Goal: Task Accomplishment & Management: Manage account settings

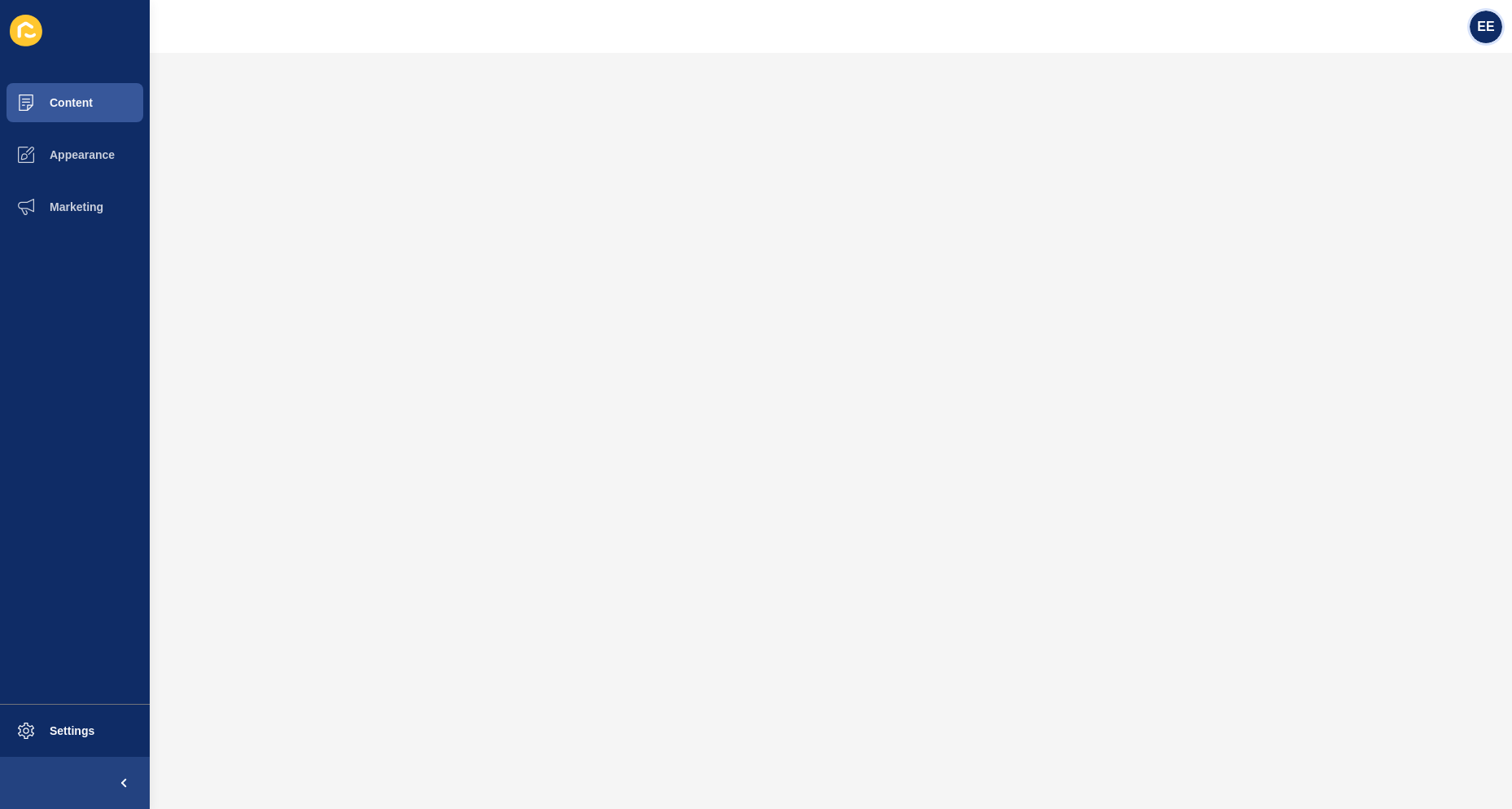
click at [1480, 32] on span "EE" at bounding box center [1486, 26] width 17 height 16
click at [1419, 134] on link "Logout" at bounding box center [1446, 135] width 119 height 36
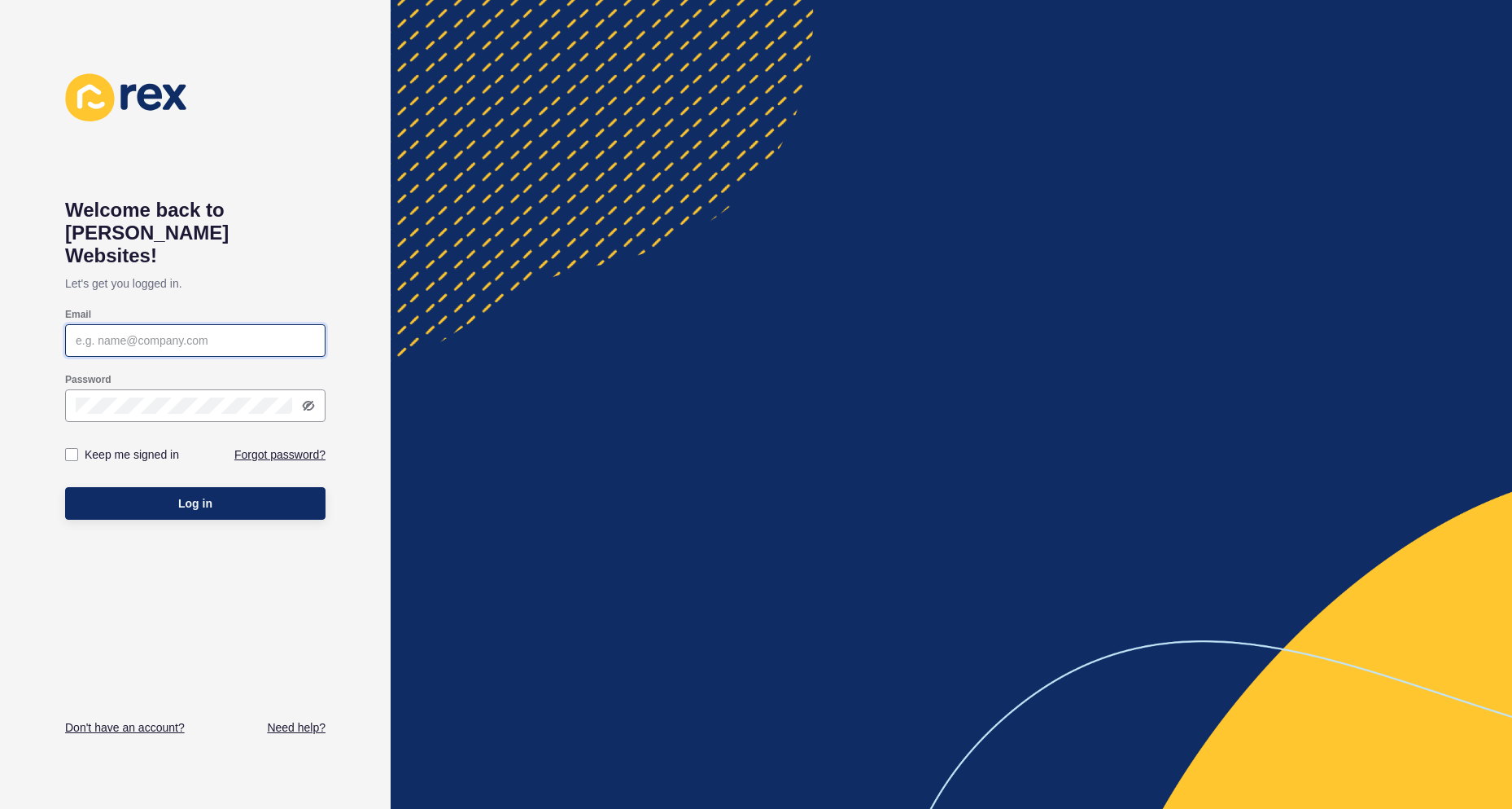
type input "[PERSON_NAME][EMAIL_ADDRESS][PERSON_NAME][DOMAIN_NAME]"
click at [219, 487] on button "Log in" at bounding box center [196, 503] width 260 height 33
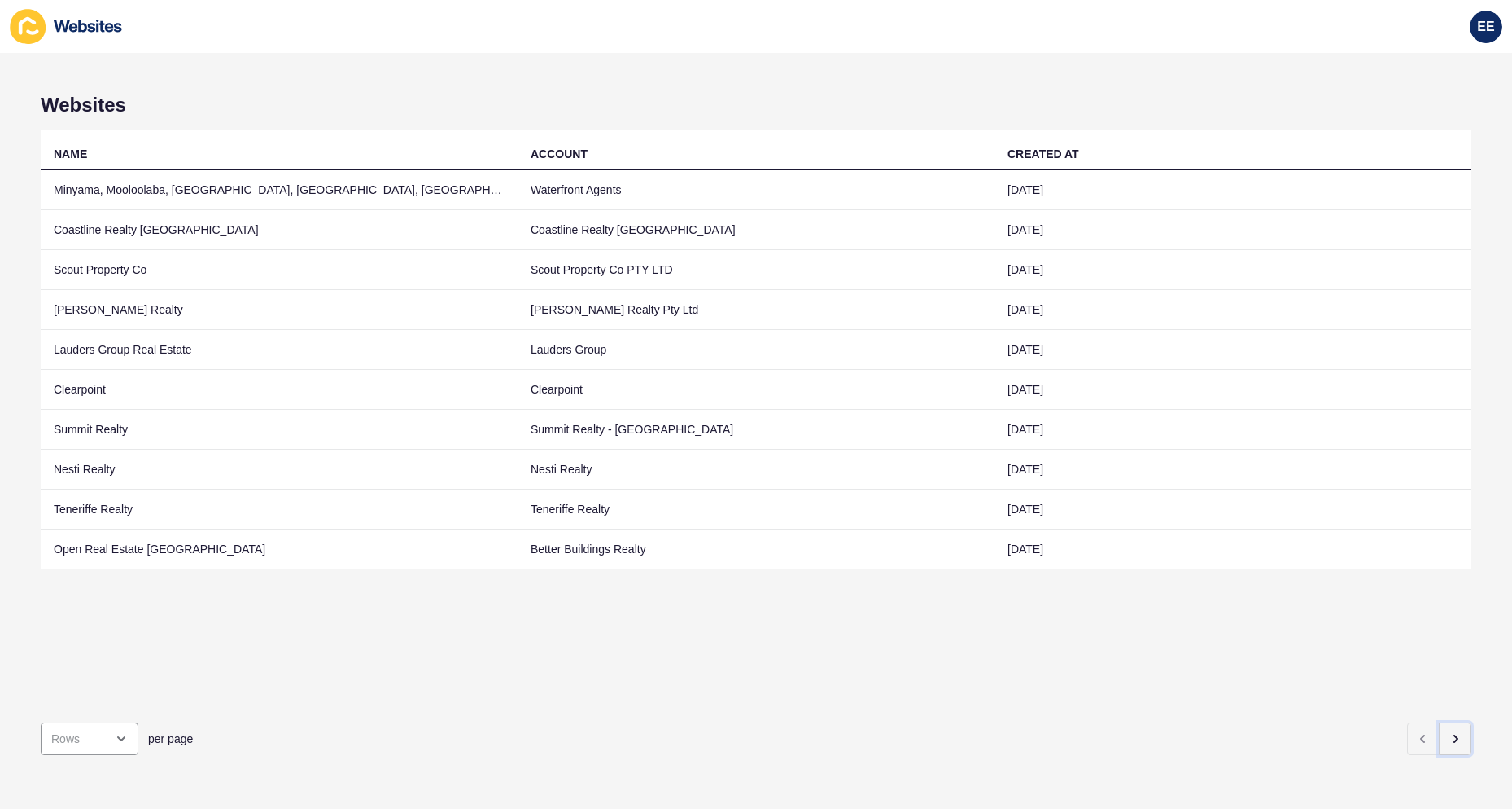
click at [1449, 732] on icon "button" at bounding box center [1456, 739] width 13 height 13
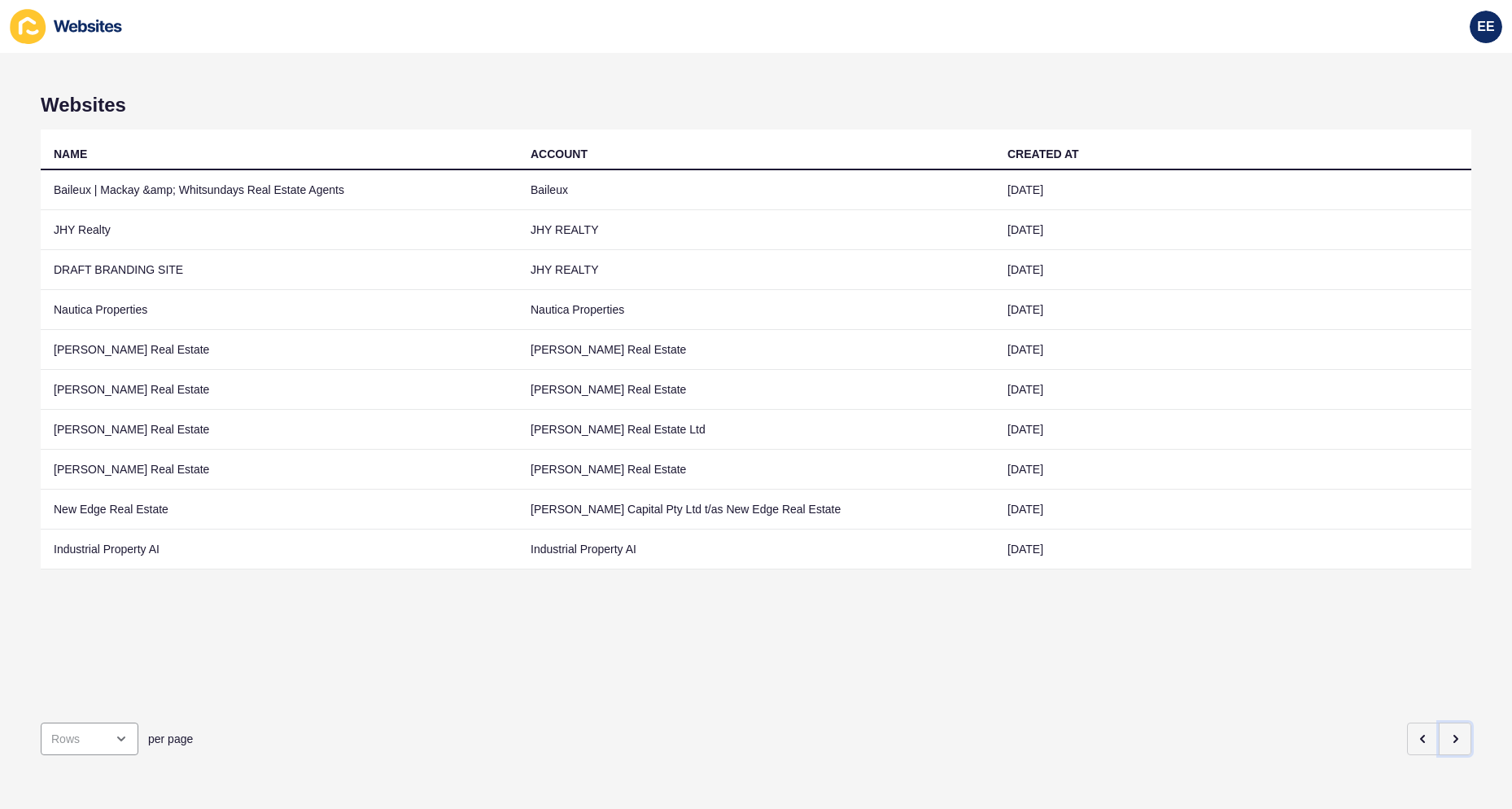
click at [1449, 728] on button "button" at bounding box center [1455, 739] width 33 height 33
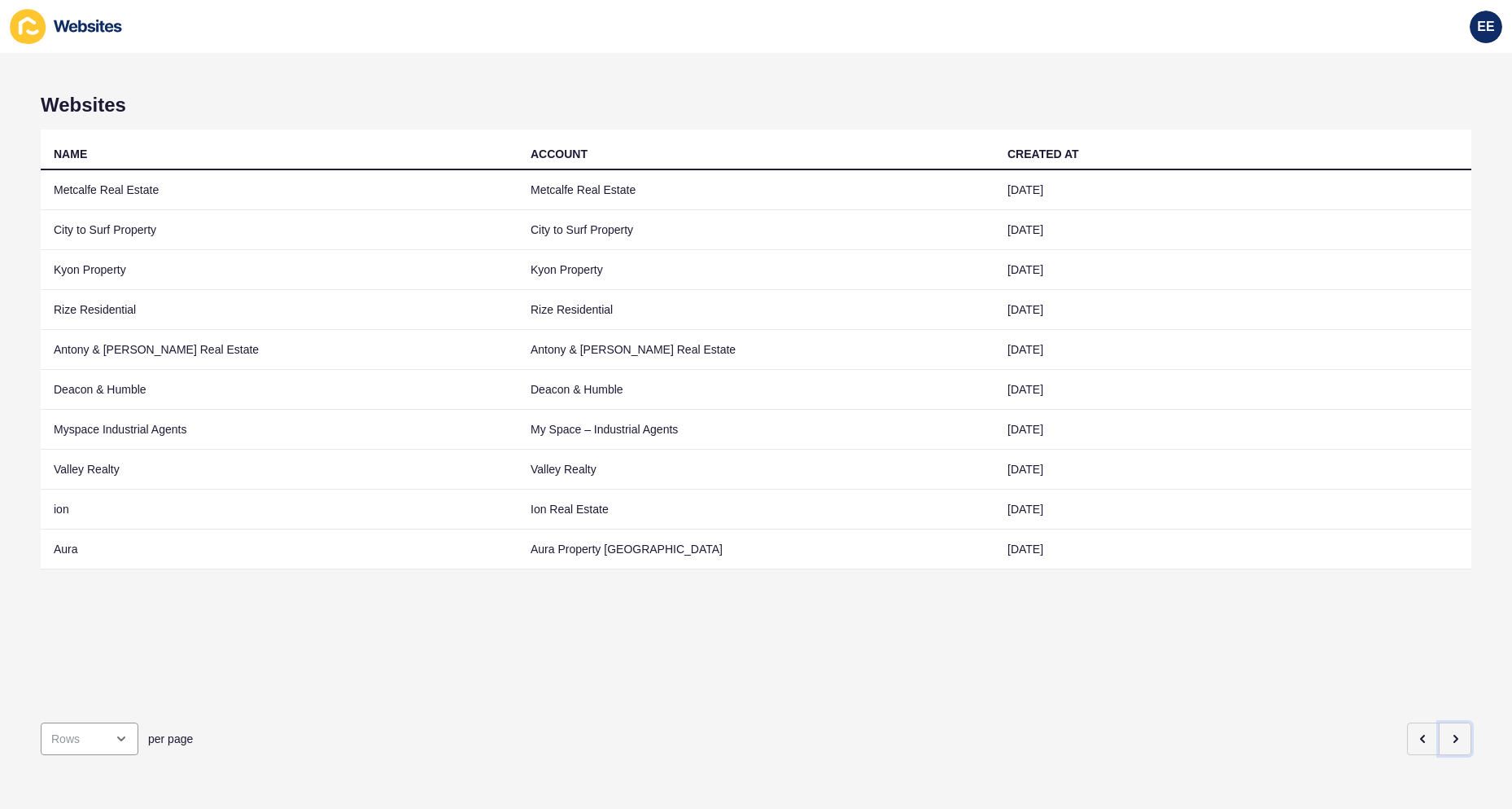
click at [1449, 728] on button "button" at bounding box center [1455, 739] width 33 height 33
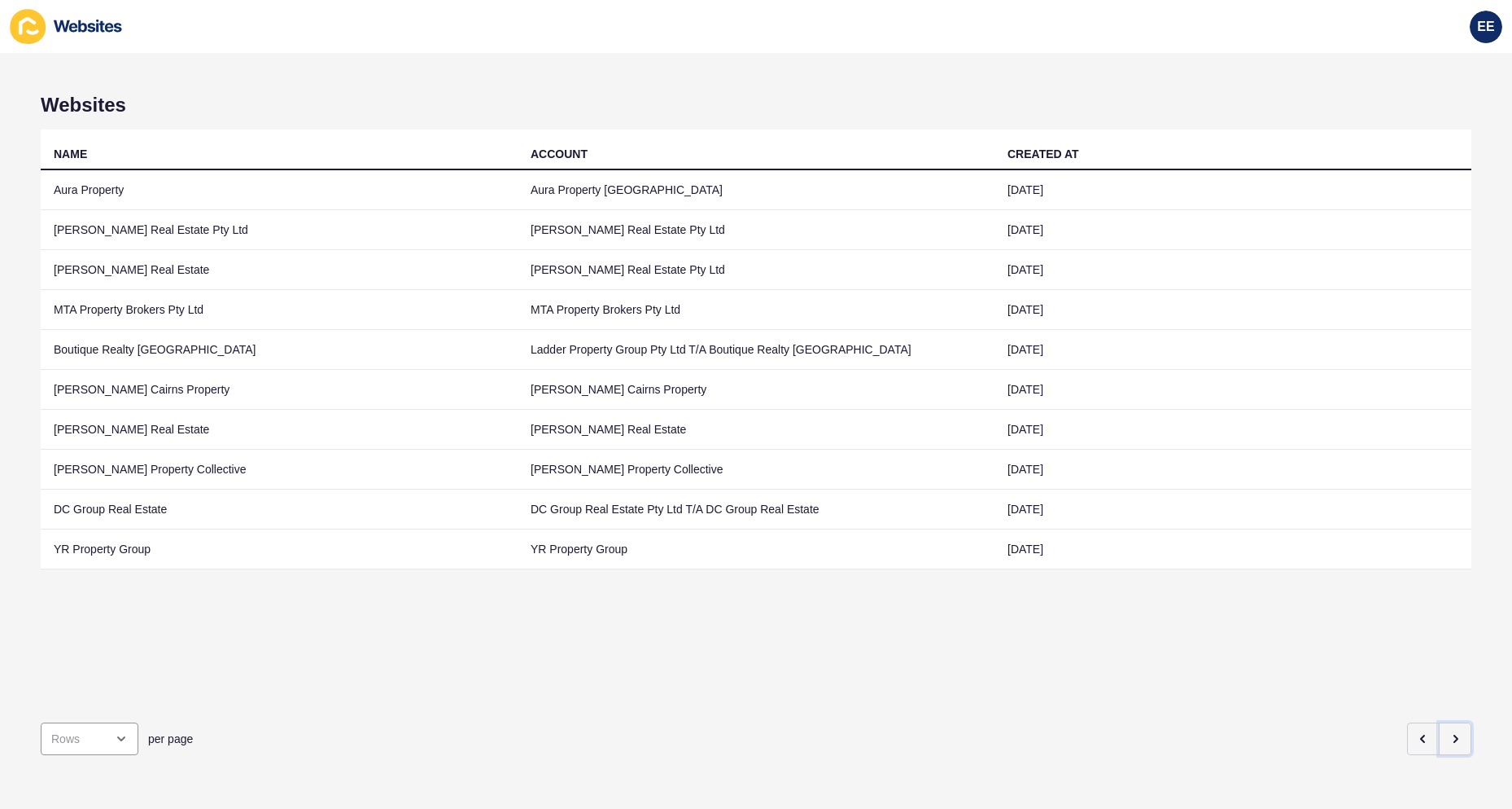
click at [1449, 728] on button "button" at bounding box center [1455, 739] width 33 height 33
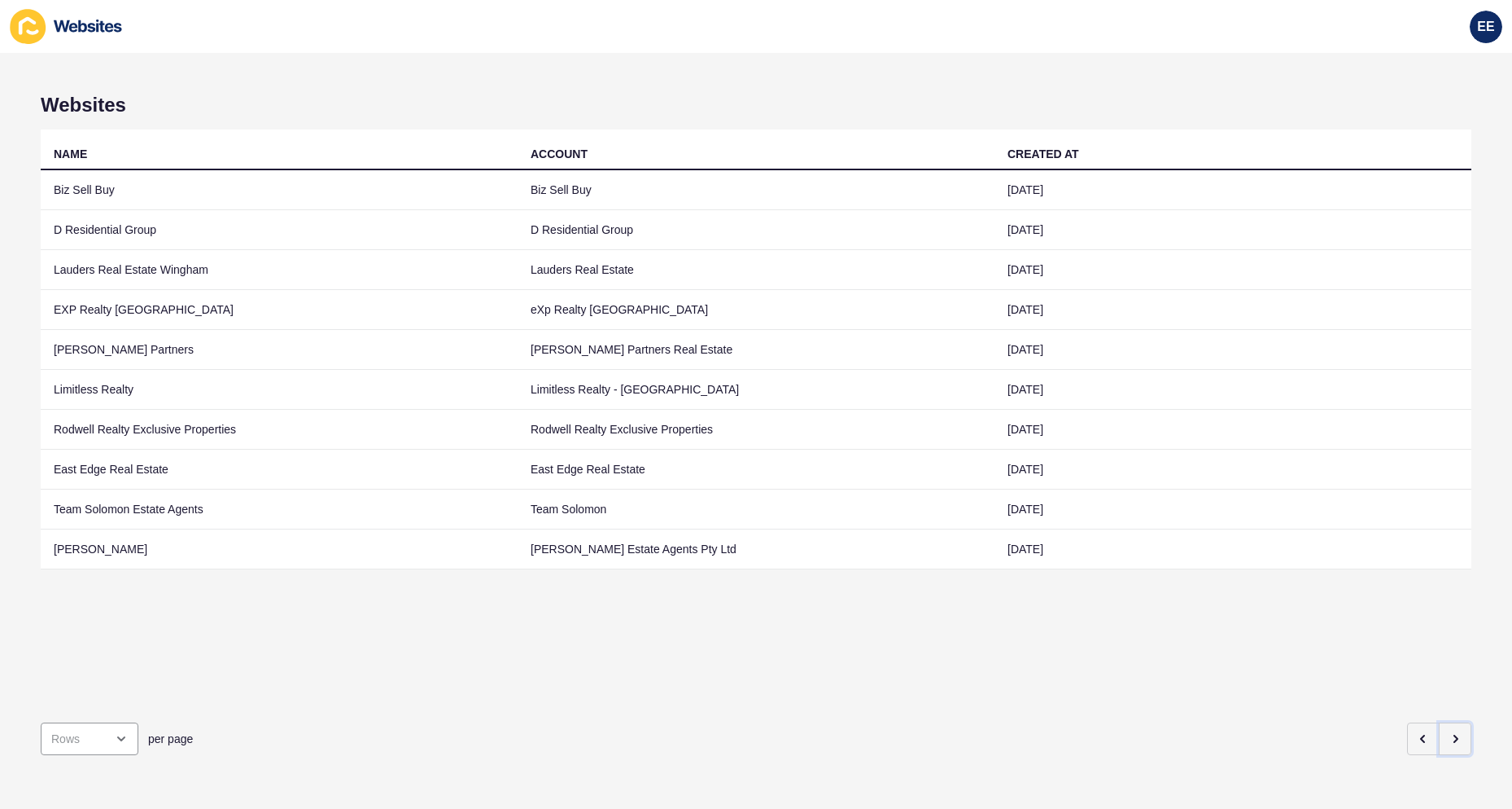
click at [1449, 728] on button "button" at bounding box center [1455, 739] width 33 height 33
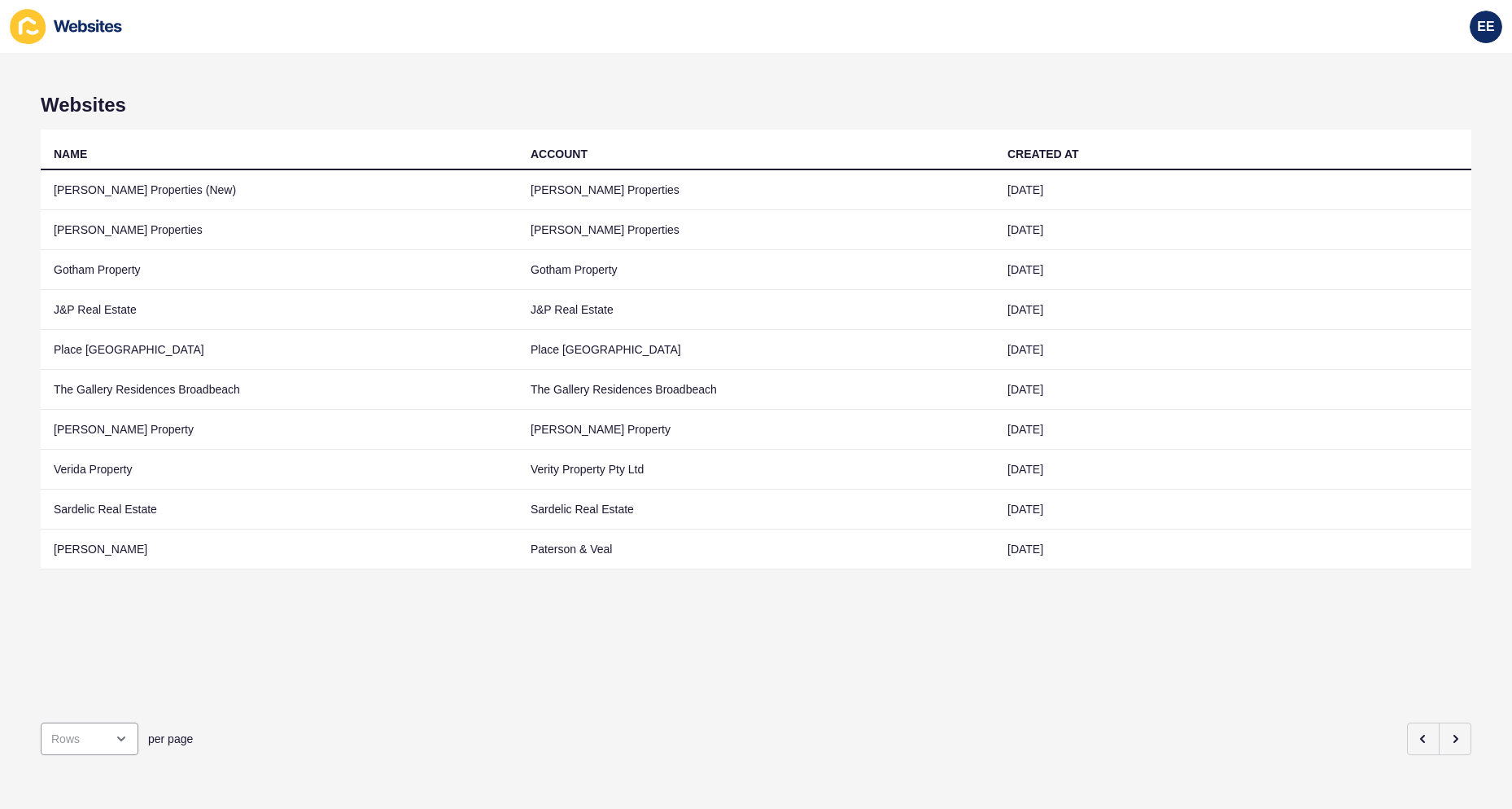
click at [97, 348] on td "Place [GEOGRAPHIC_DATA]" at bounding box center [279, 349] width 477 height 40
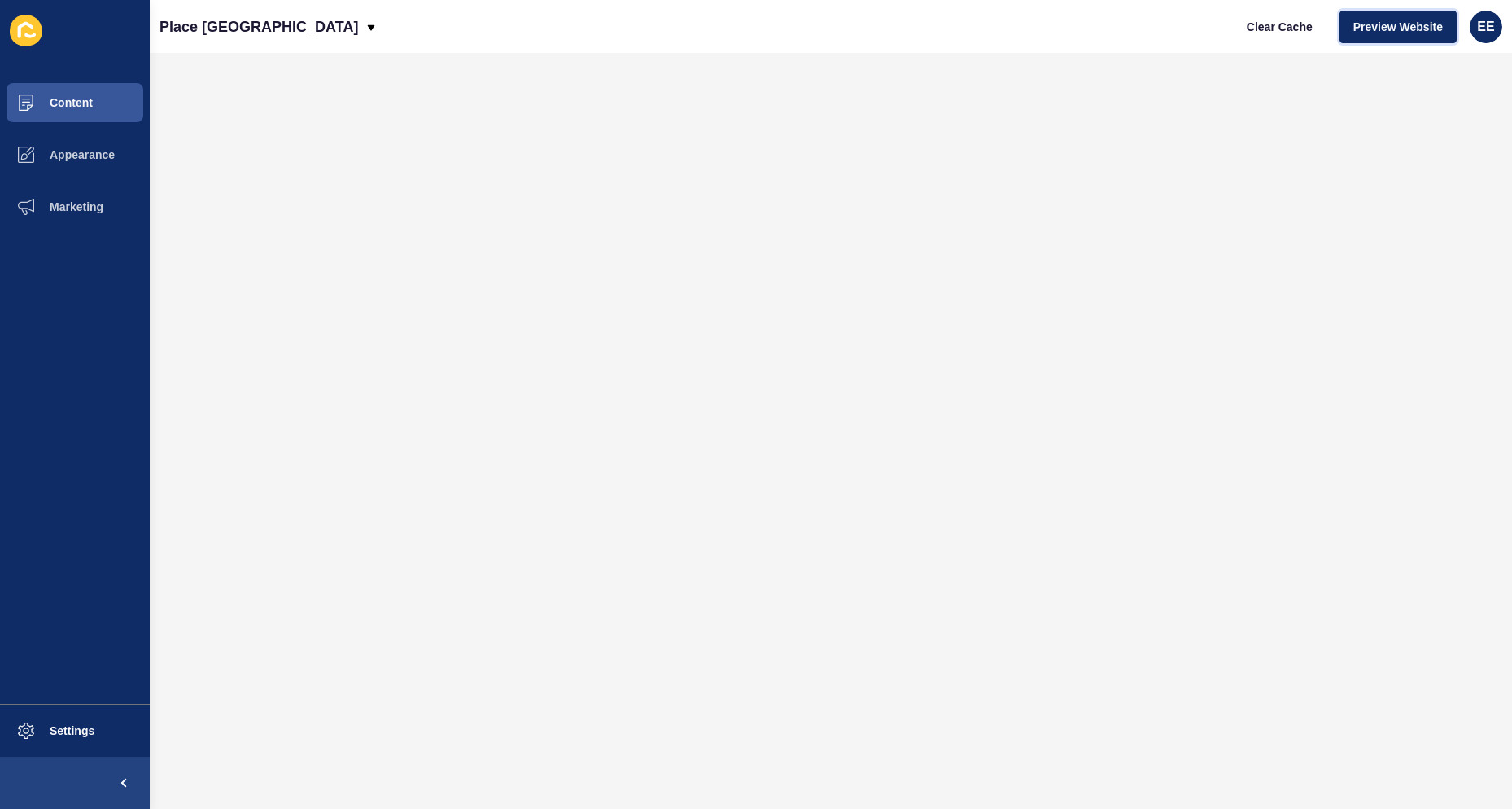
click at [1388, 29] on span "Preview Website" at bounding box center [1398, 26] width 90 height 16
click at [87, 106] on span "Content" at bounding box center [44, 103] width 95 height 13
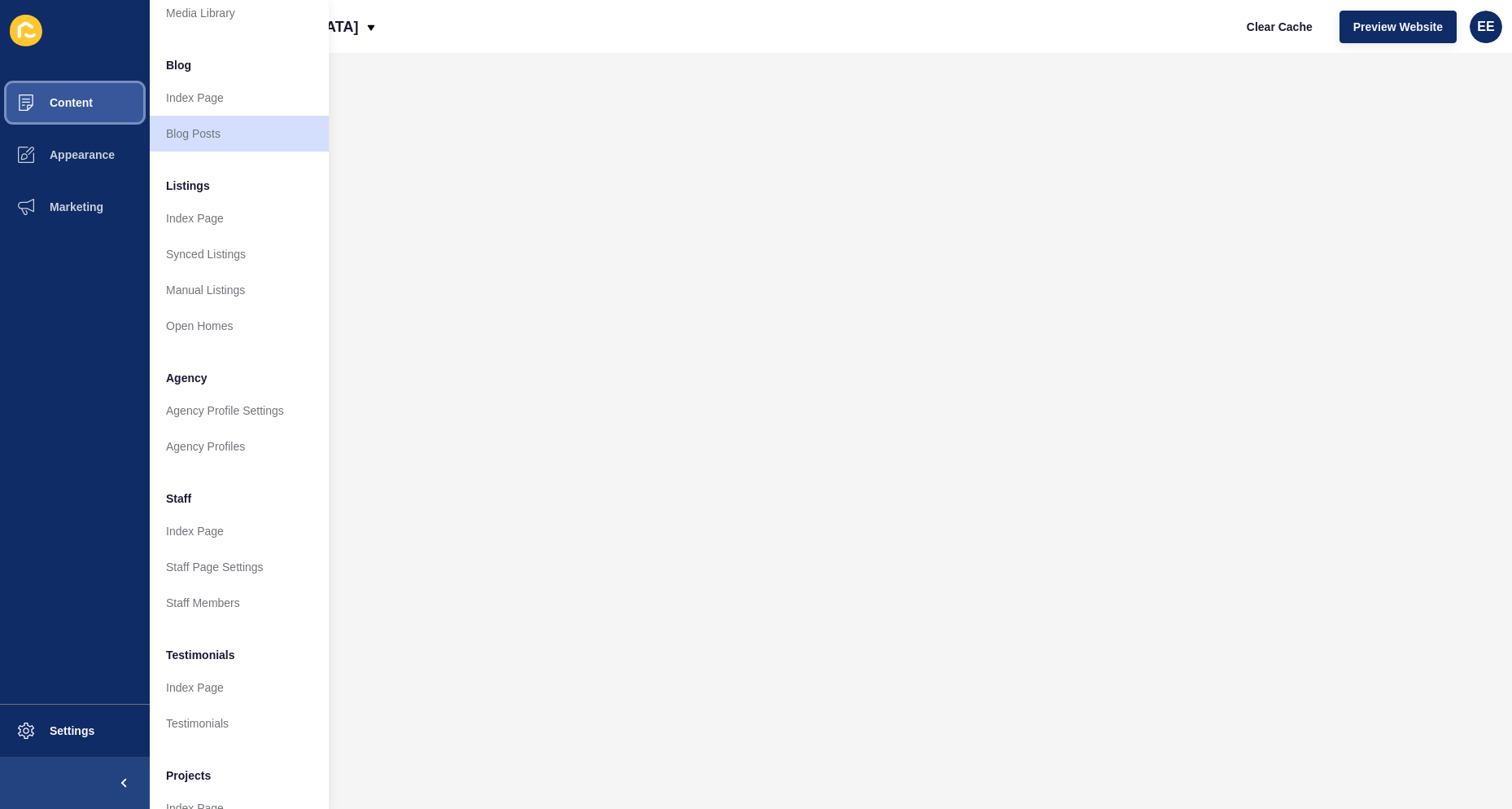
scroll to position [158, 0]
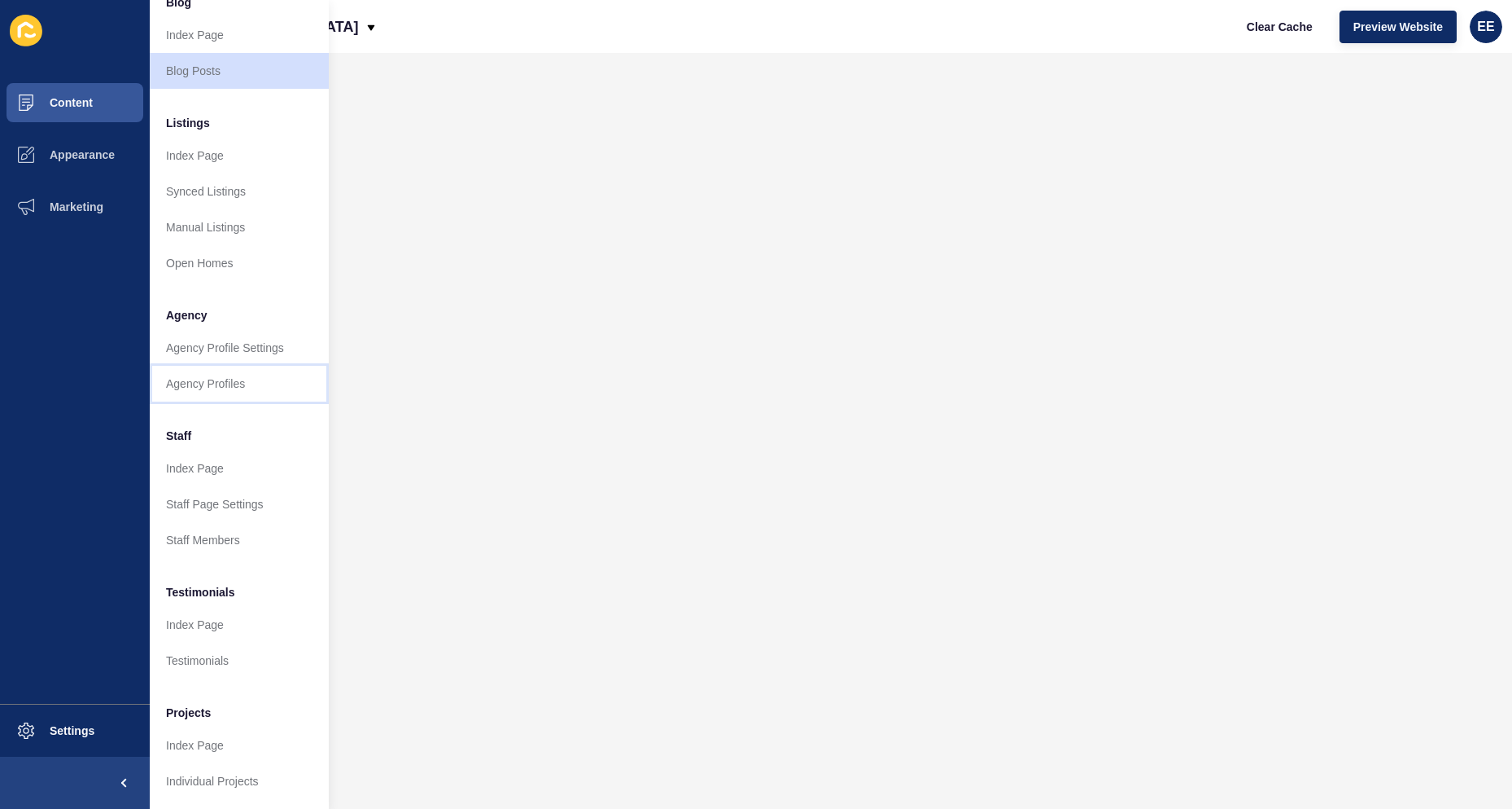
click at [206, 373] on link "Agency Profiles" at bounding box center [239, 383] width 179 height 36
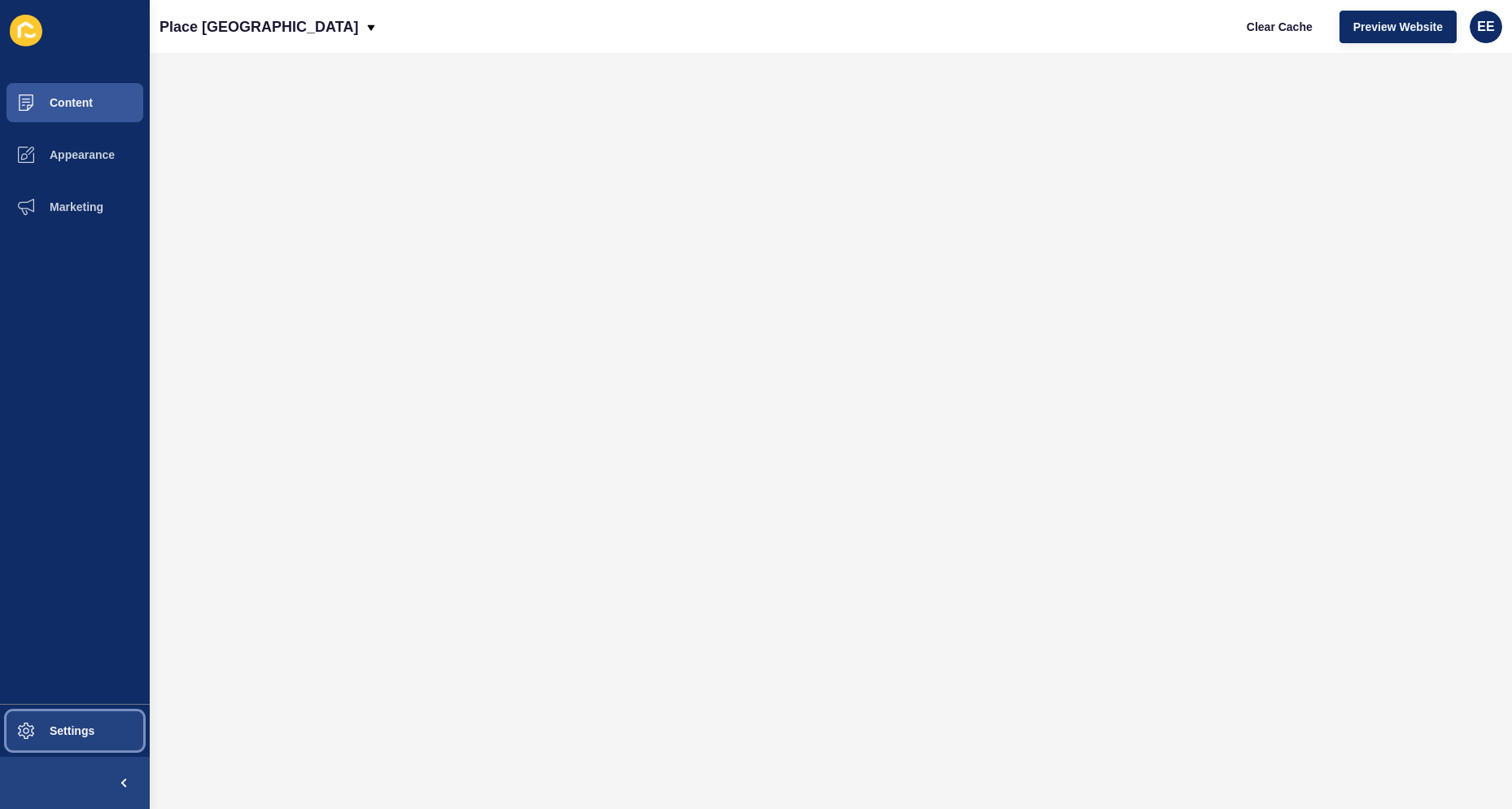
drag, startPoint x: 19, startPoint y: 731, endPoint x: 27, endPoint y: 723, distance: 11.3
click at [22, 732] on span "Settings" at bounding box center [45, 731] width 97 height 13
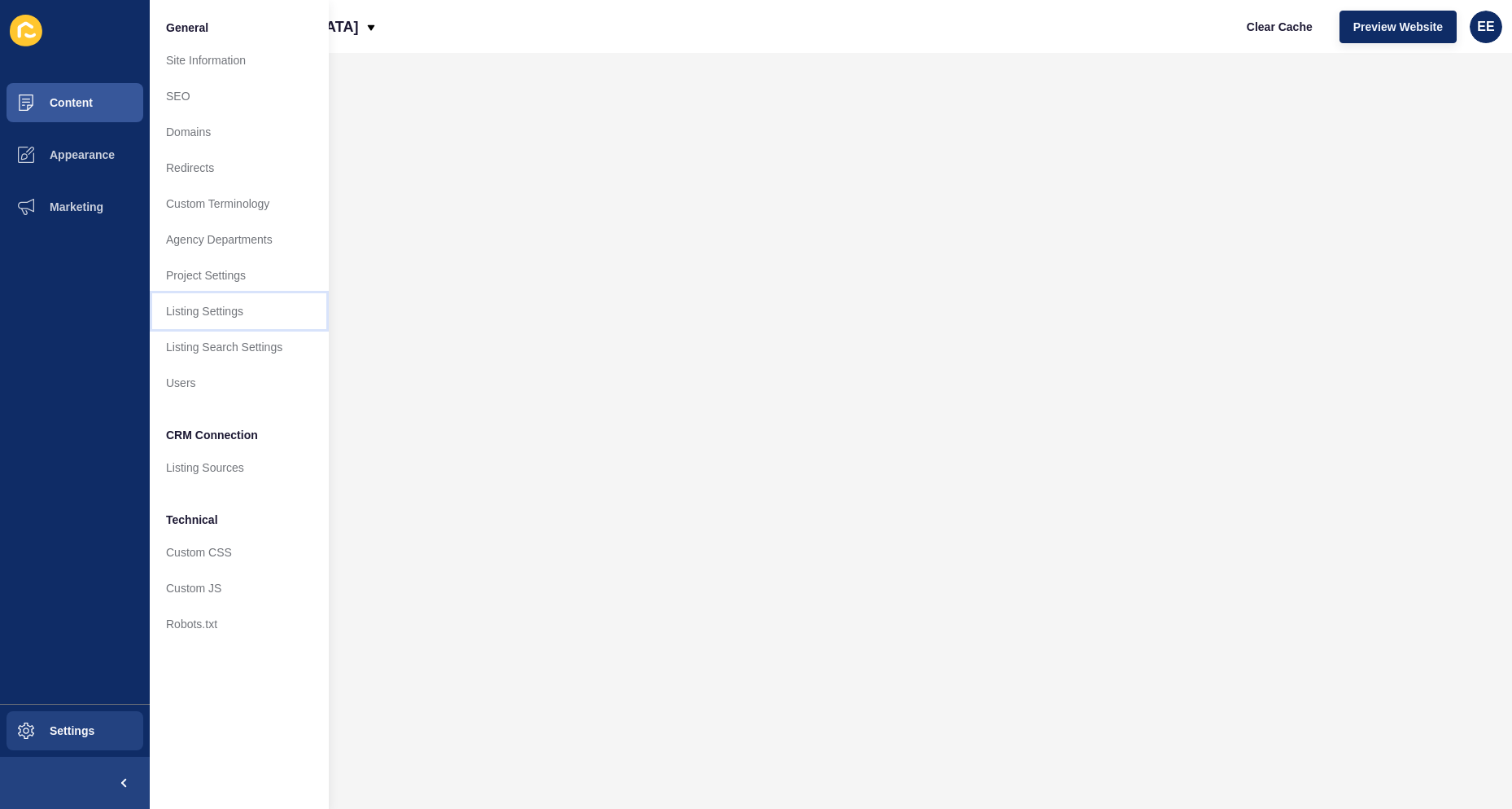
click at [247, 315] on link "Listing Settings" at bounding box center [239, 310] width 179 height 36
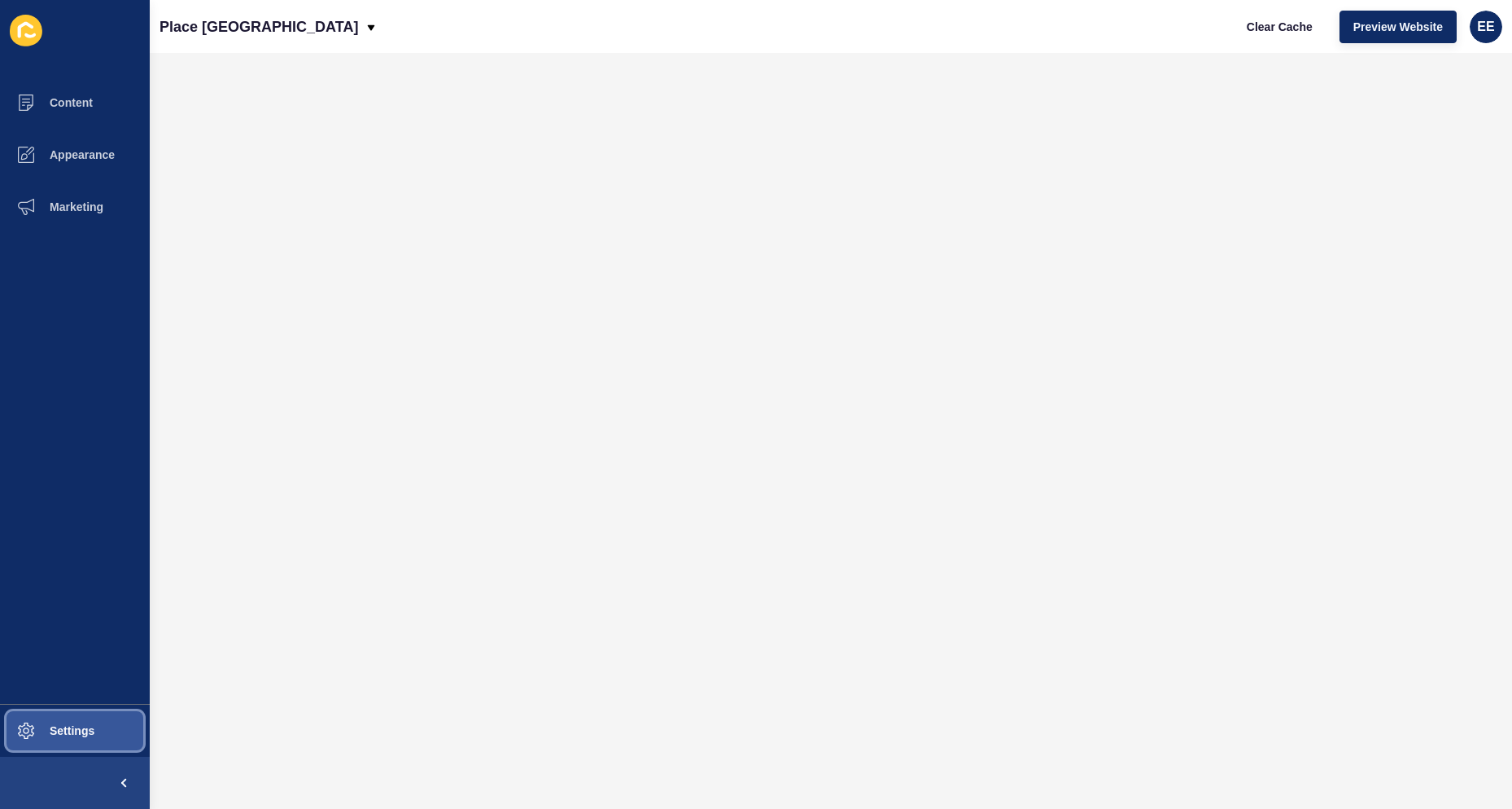
click at [64, 731] on span "Settings" at bounding box center [45, 731] width 97 height 13
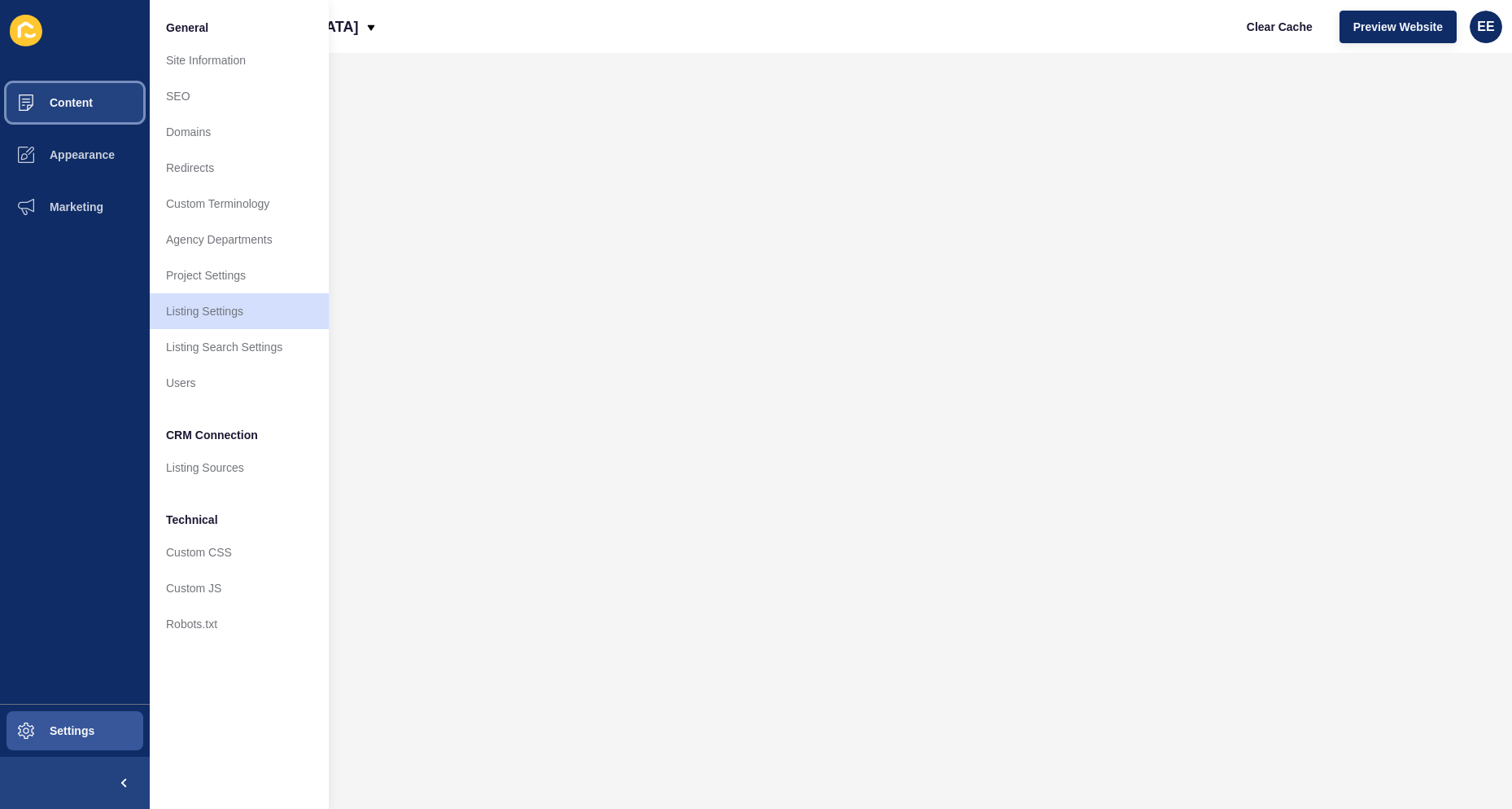
click at [102, 96] on button "Content" at bounding box center [74, 102] width 149 height 52
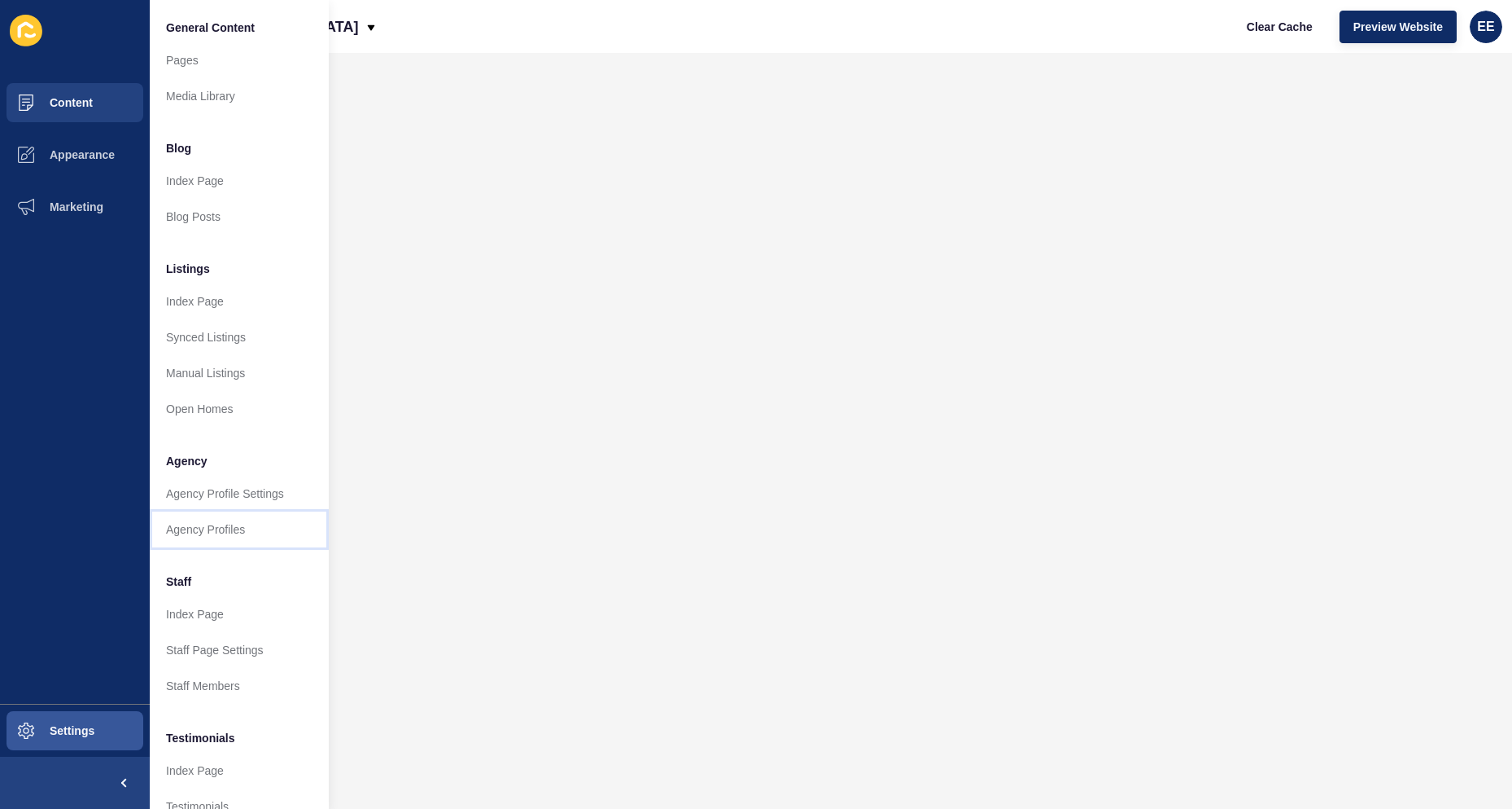
click at [197, 527] on link "Agency Profiles" at bounding box center [239, 528] width 179 height 36
